Goal: Information Seeking & Learning: Learn about a topic

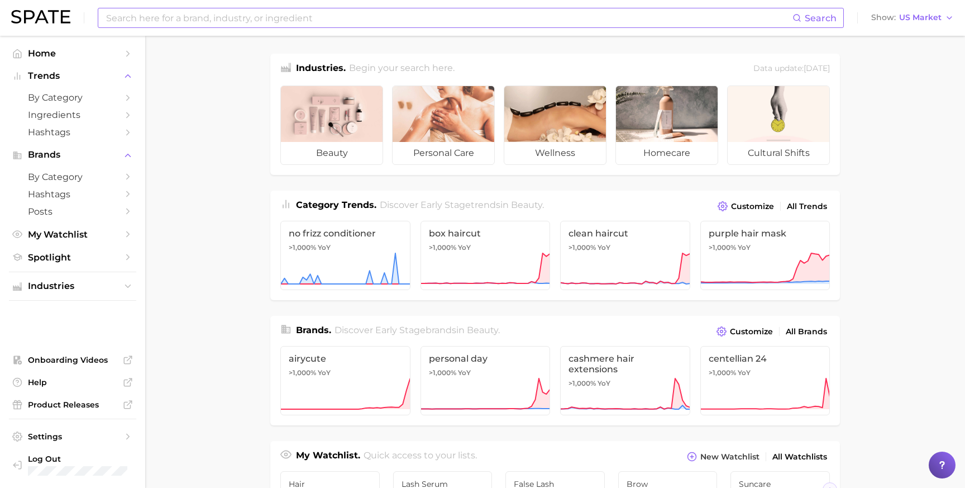
click at [175, 20] on input at bounding box center [449, 17] width 688 height 19
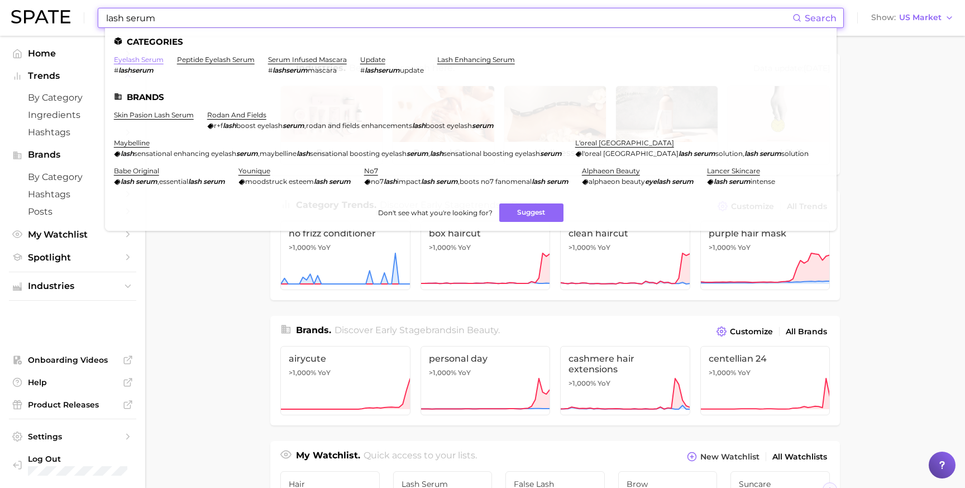
type input "lash serum"
click at [146, 61] on link "eyelash serum" at bounding box center [139, 59] width 50 height 8
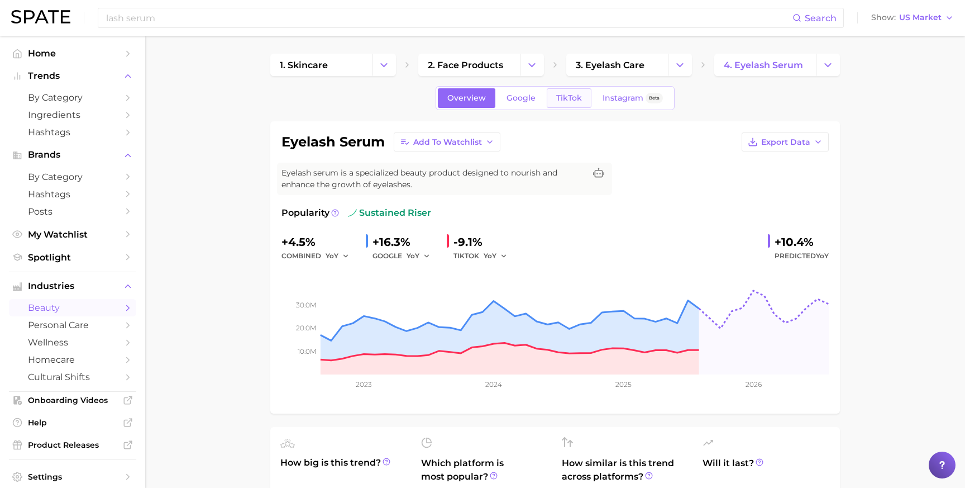
click at [568, 97] on span "TikTok" at bounding box center [569, 97] width 26 height 9
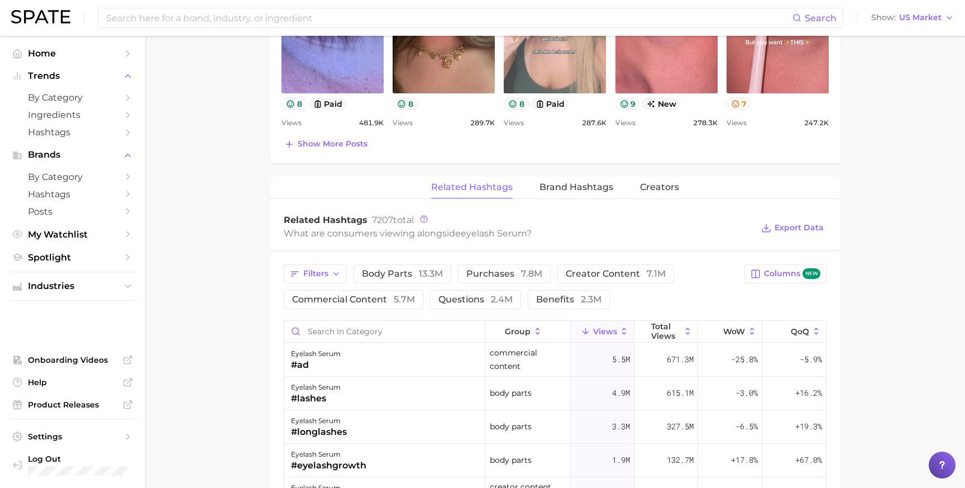
scroll to position [741, 0]
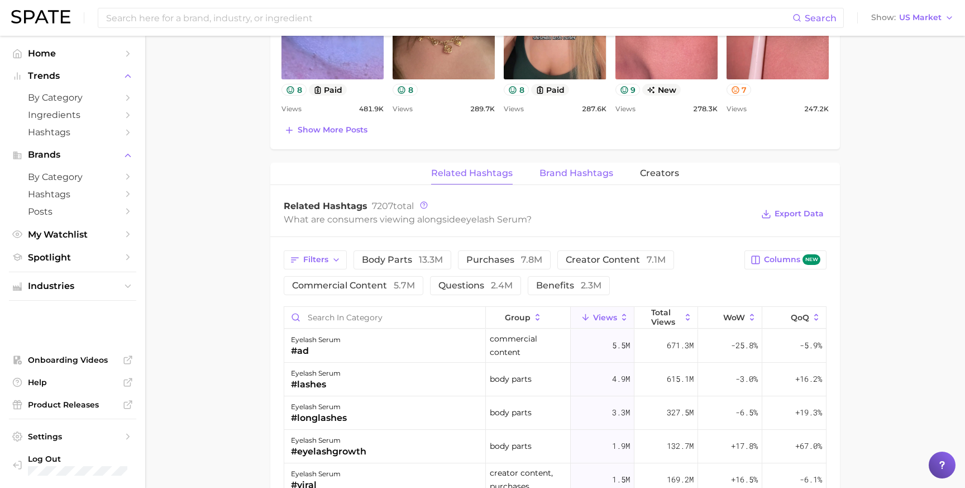
click at [571, 169] on span "Brand Hashtags" at bounding box center [577, 173] width 74 height 10
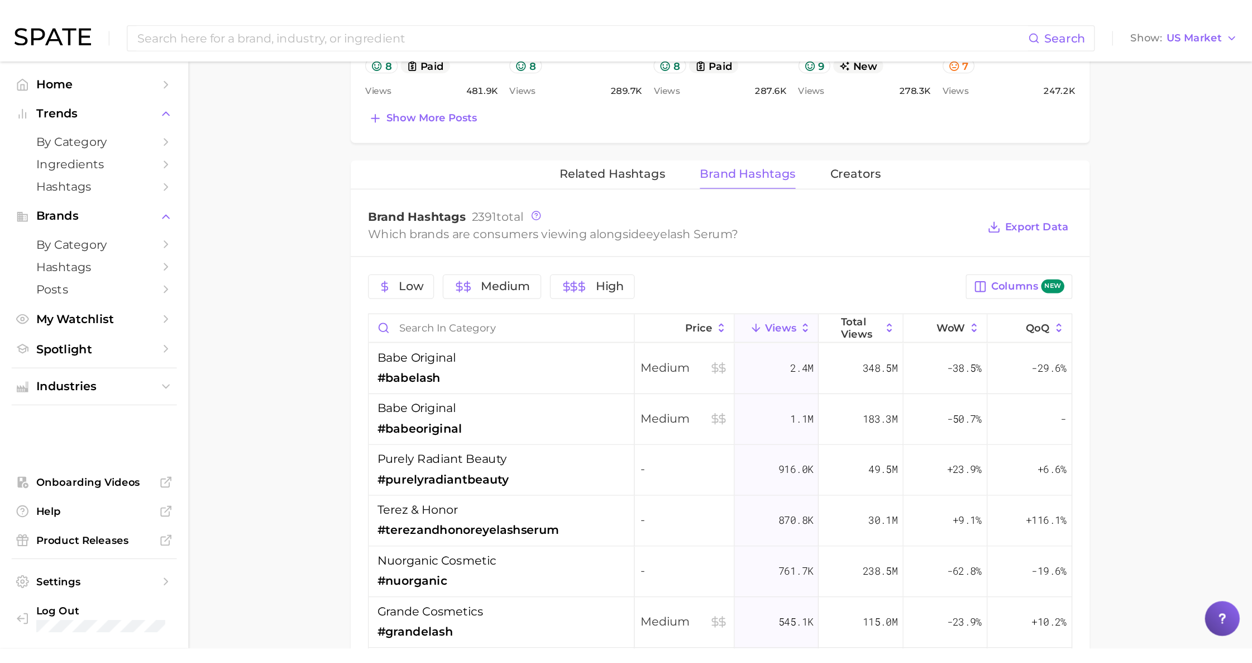
scroll to position [791, 0]
